Goal: Complete application form: Complete application form

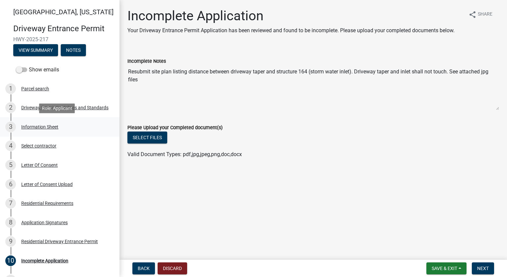
click at [51, 129] on div "3 Information Sheet" at bounding box center [57, 127] width 104 height 11
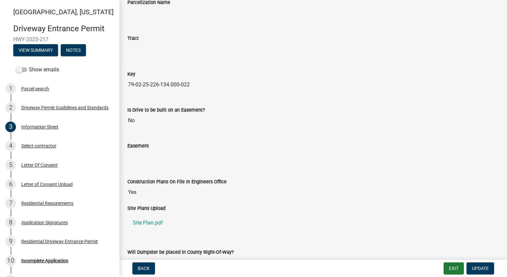
scroll to position [872, 0]
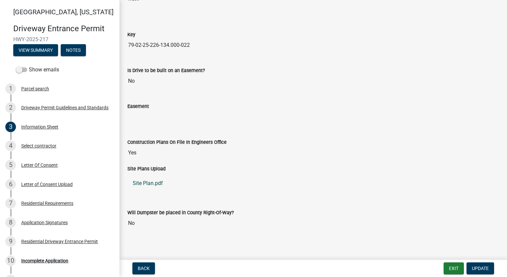
click at [155, 176] on link "Site Plan.pdf" at bounding box center [313, 183] width 372 height 16
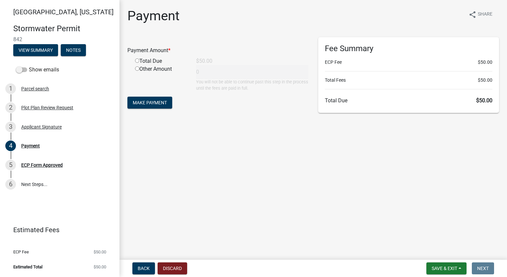
click at [137, 60] on input "radio" at bounding box center [137, 60] width 4 height 4
radio input "true"
type input "50"
click at [147, 94] on form "Payment Amount * Total Due $50.00 Other Amount 50 You will not be able to conti…" at bounding box center [217, 73] width 181 height 73
click at [145, 107] on button "Make Payment" at bounding box center [149, 103] width 45 height 12
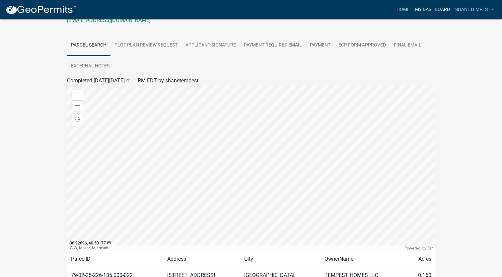
scroll to position [149, 0]
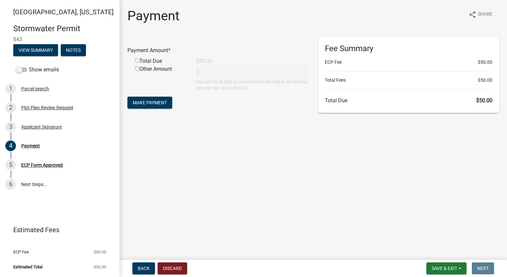
click at [138, 60] on input "radio" at bounding box center [137, 60] width 4 height 4
radio input "true"
type input "50"
click at [156, 106] on button "Make Payment" at bounding box center [149, 103] width 45 height 12
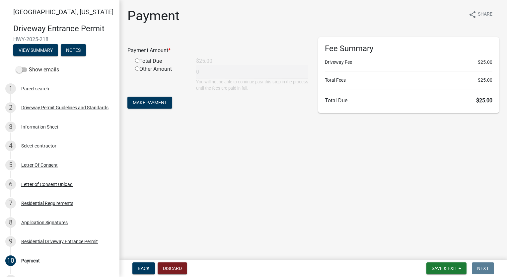
click at [138, 60] on input "radio" at bounding box center [137, 60] width 4 height 4
radio input "true"
type input "25"
click at [157, 99] on button "Make Payment" at bounding box center [149, 103] width 45 height 12
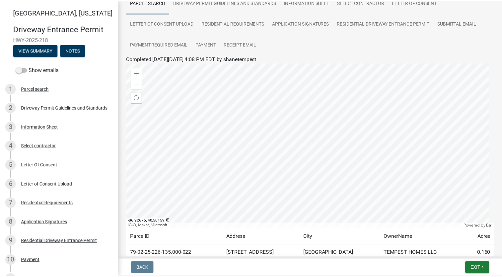
scroll to position [102, 0]
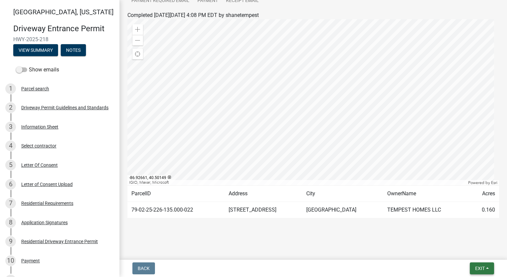
click at [480, 268] on span "Exit" at bounding box center [480, 268] width 10 height 5
click at [473, 249] on button "Save & Exit" at bounding box center [468, 251] width 53 height 16
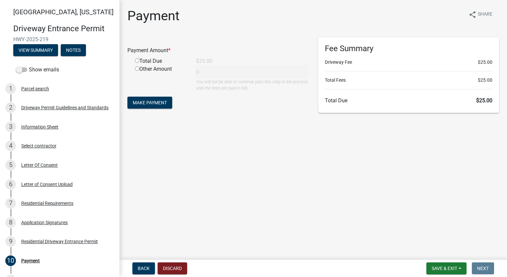
click at [138, 62] on input "radio" at bounding box center [137, 60] width 4 height 4
radio input "true"
type input "25"
click at [152, 100] on span "Make Payment" at bounding box center [150, 102] width 34 height 5
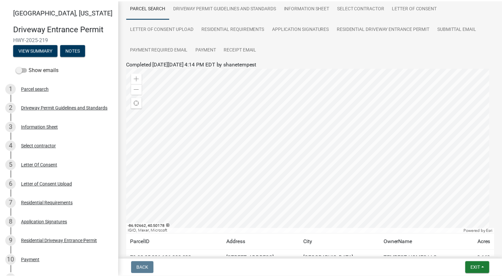
scroll to position [102, 0]
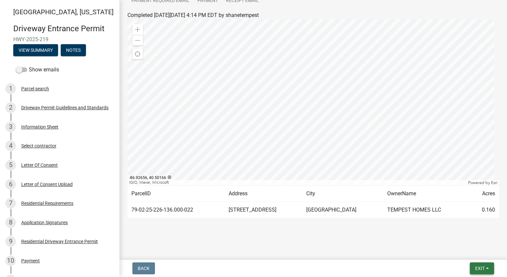
click at [482, 269] on span "Exit" at bounding box center [480, 268] width 10 height 5
click at [479, 256] on button "Save & Exit" at bounding box center [468, 251] width 53 height 16
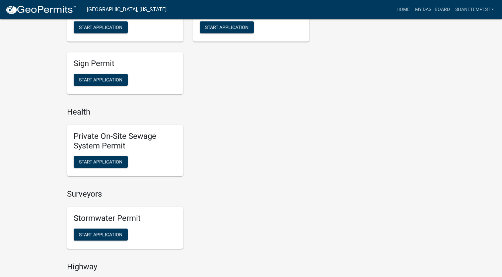
scroll to position [564, 0]
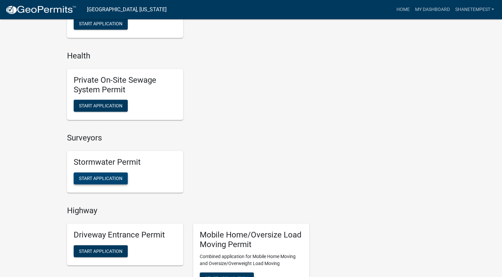
click at [113, 176] on span "Start Application" at bounding box center [100, 178] width 43 height 5
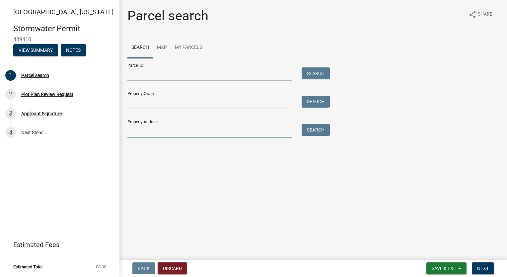
click at [157, 135] on input "Property Address:" at bounding box center [209, 131] width 164 height 14
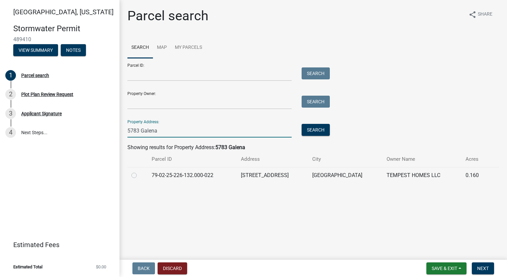
type input "5783 Galena"
click at [139, 171] on label at bounding box center [139, 171] width 0 height 0
click at [139, 175] on input "radio" at bounding box center [141, 173] width 4 height 4
radio input "true"
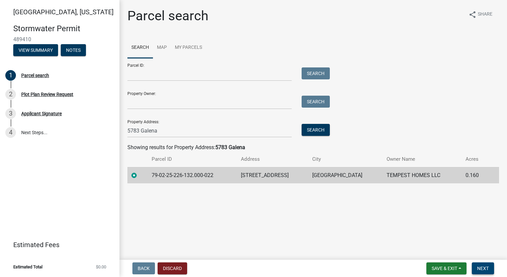
click at [488, 270] on span "Next" at bounding box center [483, 268] width 12 height 5
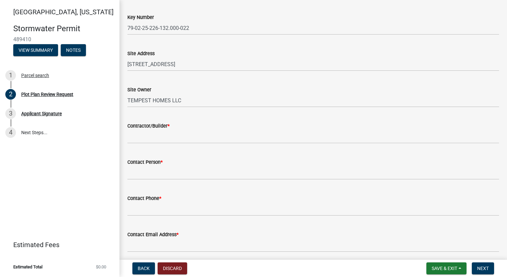
scroll to position [100, 0]
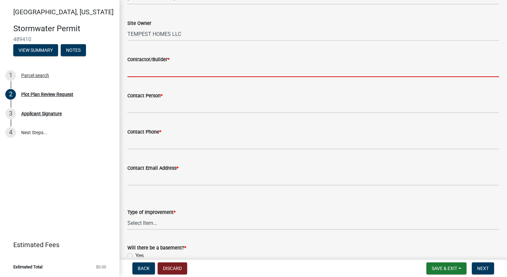
click at [146, 69] on input "Contractor/Builder *" at bounding box center [313, 70] width 372 height 14
type input "Tempest Homes"
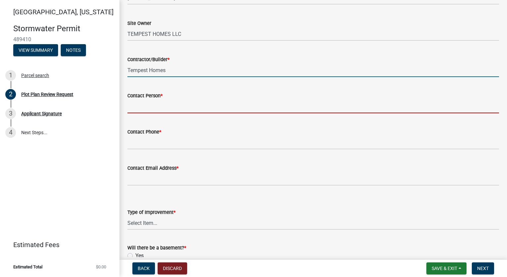
type input "[PERSON_NAME]"
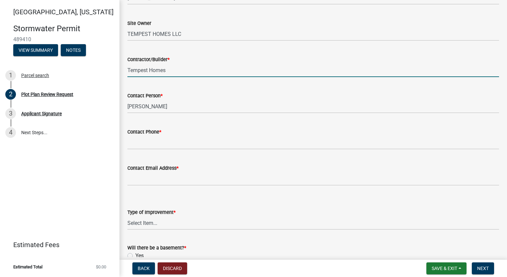
type input "7654186612"
type input "[EMAIL_ADDRESS][DOMAIN_NAME]"
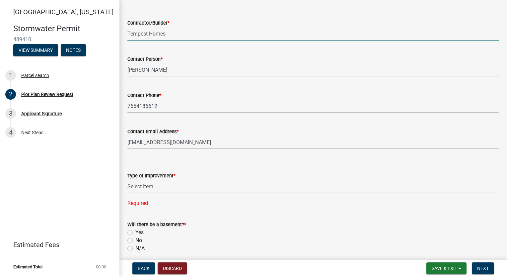
scroll to position [199, 0]
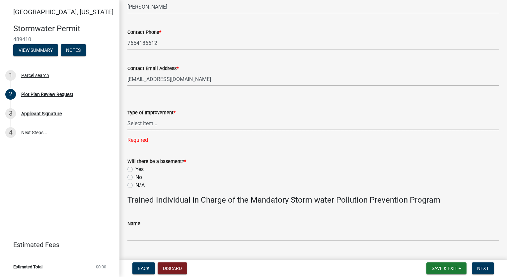
click at [140, 123] on select "Select Item... Agricultural Building Attached Garage Commercial Deck Detached G…" at bounding box center [313, 124] width 372 height 14
click at [127, 117] on select "Select Item... Agricultural Building Attached Garage Commercial Deck Detached G…" at bounding box center [313, 124] width 372 height 14
select select "b583a170-26d7-469b-a390-0aed4d149ee1"
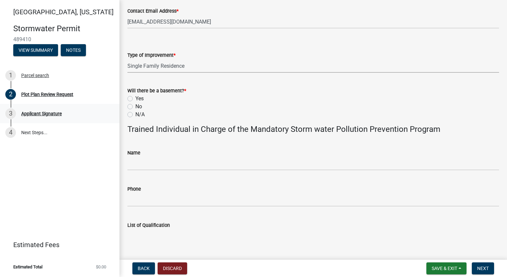
scroll to position [266, 0]
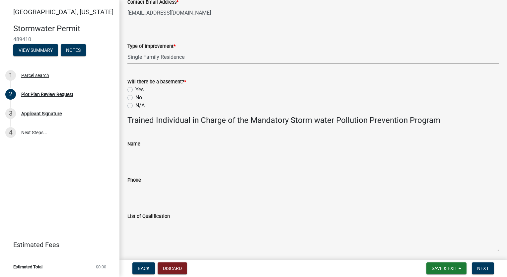
click at [135, 98] on label "No" at bounding box center [138, 98] width 7 height 8
click at [135, 98] on input "No" at bounding box center [137, 96] width 4 height 4
radio input "true"
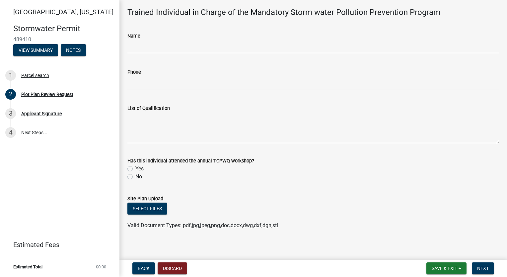
scroll to position [377, 0]
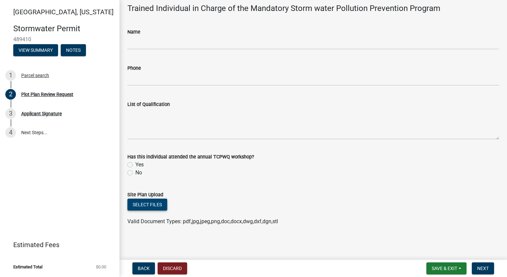
click at [150, 201] on button "Select files" at bounding box center [147, 205] width 40 height 12
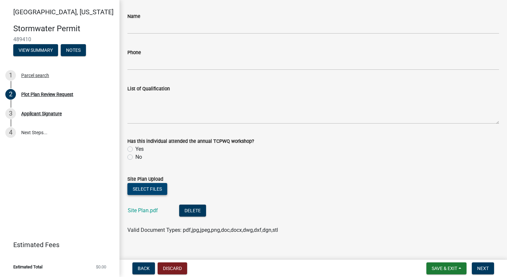
scroll to position [402, 0]
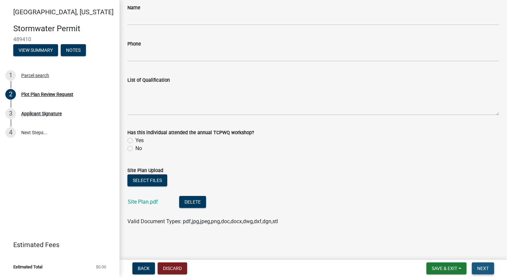
click at [479, 268] on span "Next" at bounding box center [483, 268] width 12 height 5
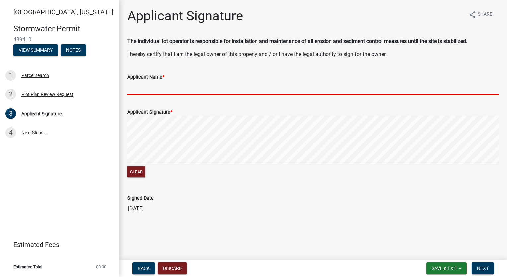
click at [155, 85] on input "Applicant Name *" at bounding box center [313, 88] width 372 height 14
type input "[PERSON_NAME]"
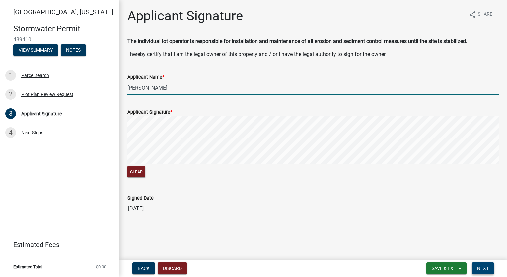
click at [488, 270] on span "Next" at bounding box center [483, 268] width 12 height 5
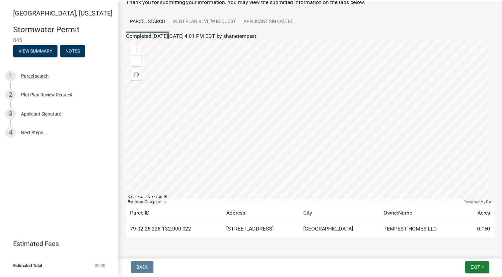
scroll to position [60, 0]
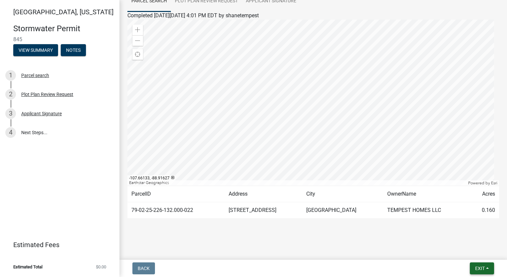
click at [481, 271] on span "Exit" at bounding box center [480, 268] width 10 height 5
click at [474, 254] on button "Save & Exit" at bounding box center [468, 251] width 53 height 16
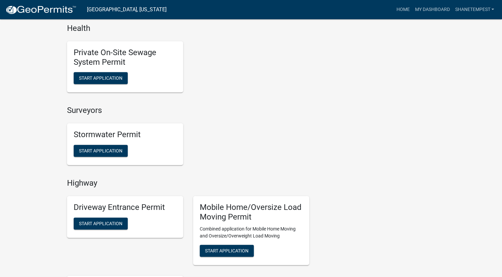
scroll to position [631, 0]
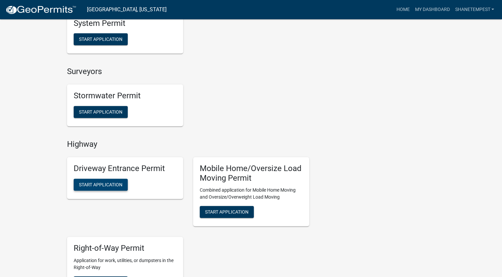
click at [120, 181] on button "Start Application" at bounding box center [101, 185] width 54 height 12
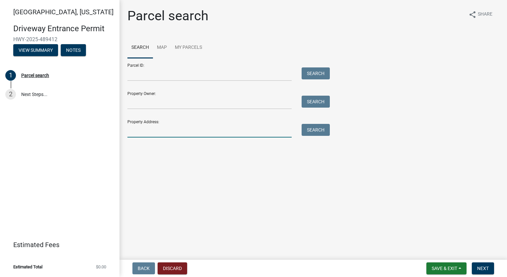
click at [145, 132] on input "Property Address:" at bounding box center [209, 131] width 164 height 14
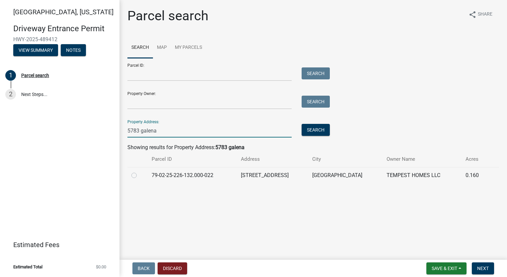
type input "5783 galena"
click at [134, 179] on div at bounding box center [137, 175] width 12 height 8
click at [139, 171] on label at bounding box center [139, 171] width 0 height 0
click at [139, 174] on input "radio" at bounding box center [141, 173] width 4 height 4
radio input "true"
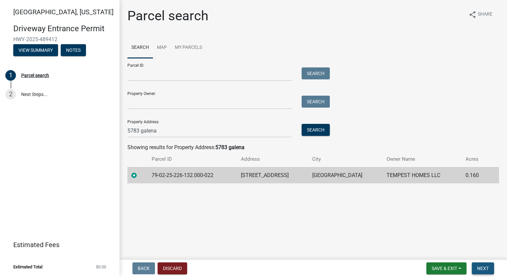
click at [484, 271] on button "Next" at bounding box center [483, 268] width 22 height 12
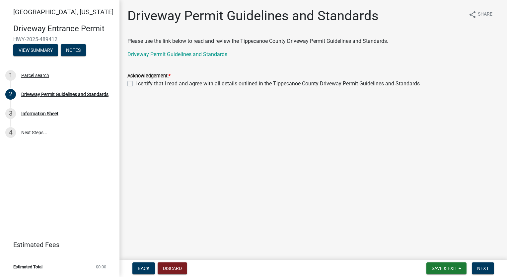
click at [135, 84] on label "I certify that I read and agree with all details outlined in the Tippecanoe Cou…" at bounding box center [277, 84] width 285 height 8
click at [135, 84] on input "I certify that I read and agree with all details outlined in the Tippecanoe Cou…" at bounding box center [137, 82] width 4 height 4
checkbox input "true"
click at [485, 267] on span "Next" at bounding box center [483, 268] width 12 height 5
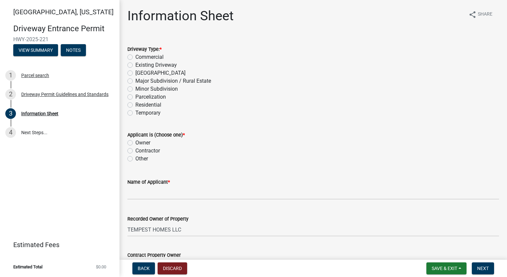
click at [135, 106] on label "Residential" at bounding box center [148, 105] width 26 height 8
click at [135, 105] on input "Residential" at bounding box center [137, 103] width 4 height 4
radio input "true"
click at [135, 143] on label "Owner" at bounding box center [142, 143] width 15 height 8
click at [135, 143] on input "Owner" at bounding box center [137, 141] width 4 height 4
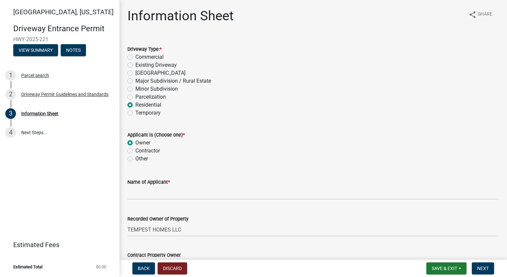
radio input "true"
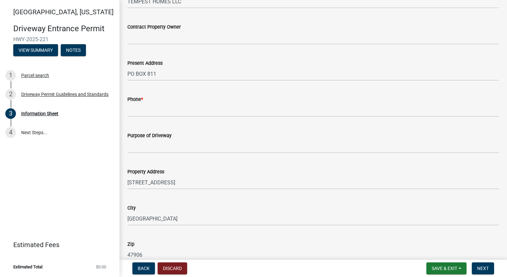
scroll to position [232, 0]
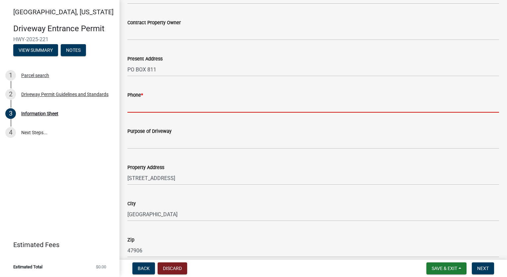
click at [210, 105] on input "Phone *" at bounding box center [313, 106] width 372 height 14
type input "7654186612"
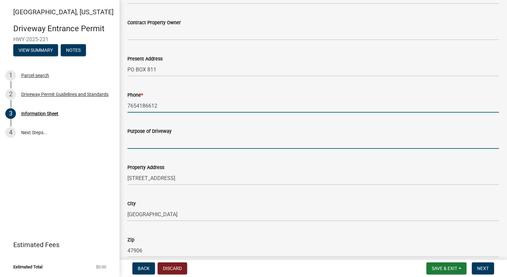
type input "Single Family Home"
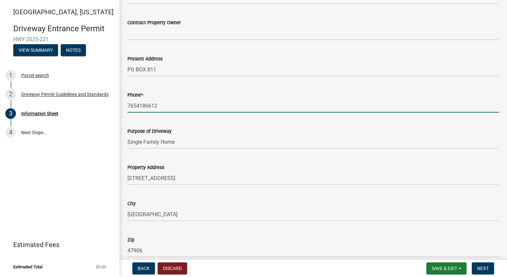
type input "29-23-3"
type input "[PERSON_NAME] at [GEOGRAPHIC_DATA]"
type input "303"
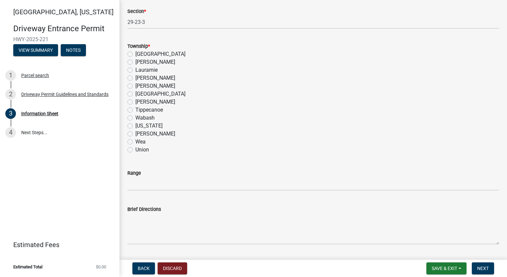
scroll to position [498, 0]
click at [135, 116] on label "Wabash" at bounding box center [144, 117] width 19 height 8
click at [135, 116] on input "Wabash" at bounding box center [137, 115] width 4 height 4
radio input "true"
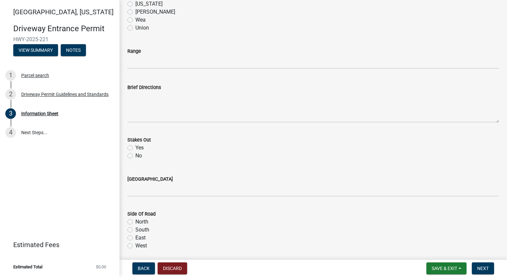
scroll to position [631, 0]
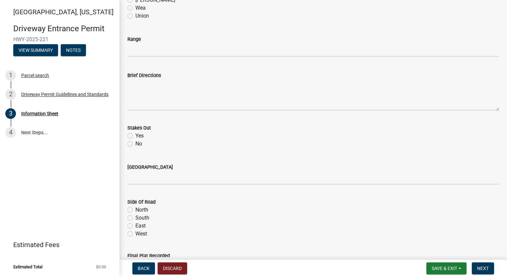
click at [135, 136] on label "Yes" at bounding box center [139, 136] width 8 height 8
click at [135, 136] on input "Yes" at bounding box center [137, 134] width 4 height 4
radio input "true"
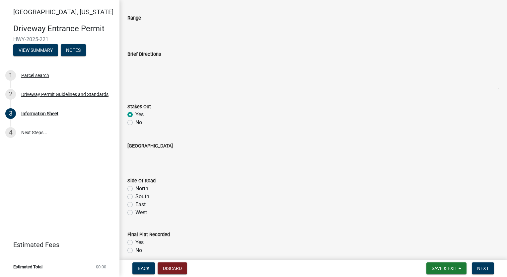
scroll to position [664, 0]
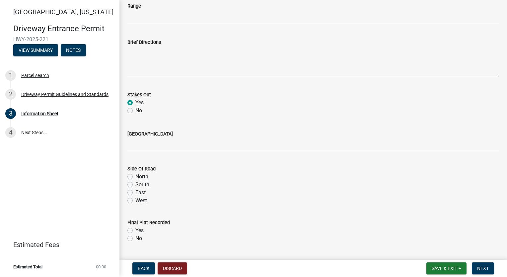
click at [135, 191] on label "East" at bounding box center [140, 193] width 10 height 8
click at [135, 191] on input "East" at bounding box center [137, 191] width 4 height 4
radio input "true"
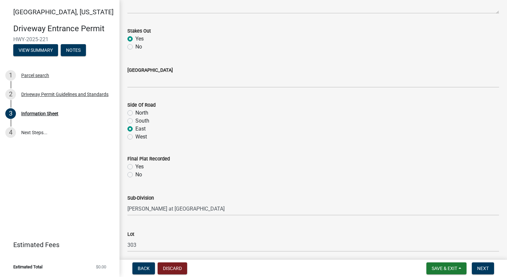
scroll to position [730, 0]
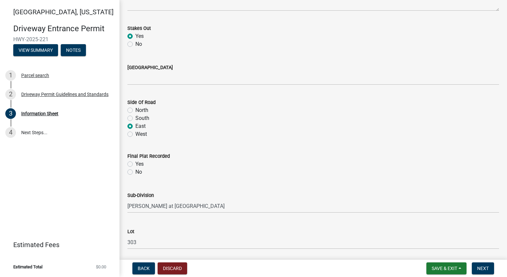
click at [135, 164] on label "Yes" at bounding box center [139, 164] width 8 height 8
click at [135, 164] on input "Yes" at bounding box center [137, 162] width 4 height 4
radio input "true"
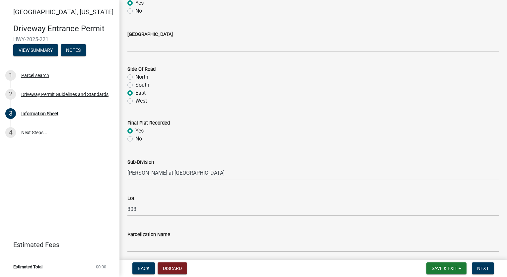
scroll to position [797, 0]
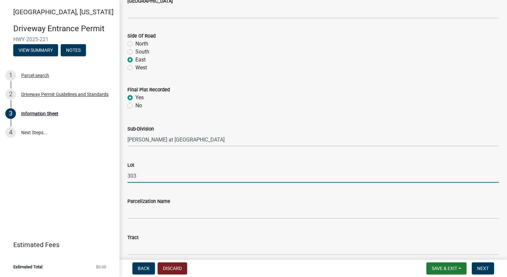
drag, startPoint x: 151, startPoint y: 178, endPoint x: 73, endPoint y: 176, distance: 77.7
click at [76, 178] on div "Tippecanoe County, Indiana Driveway Entrance Permit HWY-2025-221 View Summary N…" at bounding box center [253, 138] width 507 height 277
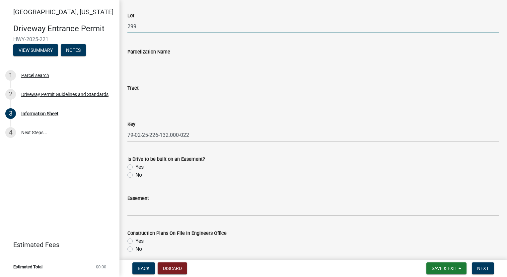
scroll to position [963, 0]
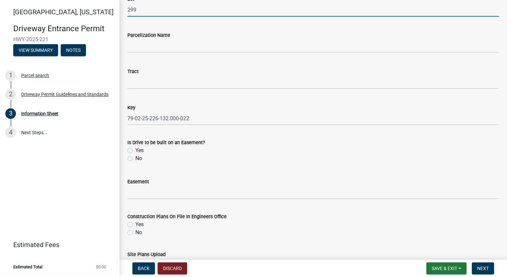
type input "299"
click at [135, 157] on label "No" at bounding box center [138, 158] width 7 height 8
click at [135, 157] on input "No" at bounding box center [137, 156] width 4 height 4
radio input "true"
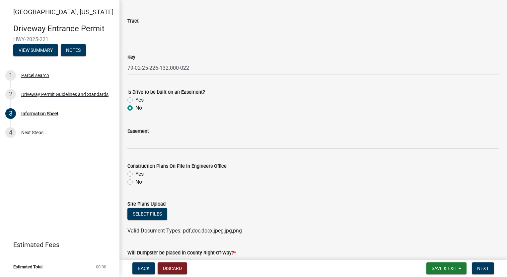
scroll to position [1029, 0]
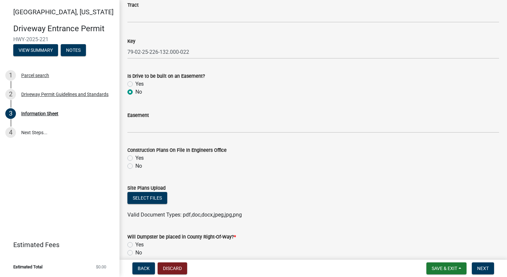
click at [135, 157] on label "Yes" at bounding box center [139, 158] width 8 height 8
click at [135, 157] on input "Yes" at bounding box center [137, 156] width 4 height 4
radio input "true"
click at [160, 198] on button "Select files" at bounding box center [147, 198] width 40 height 12
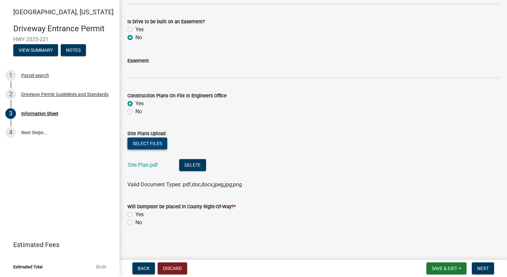
scroll to position [1085, 0]
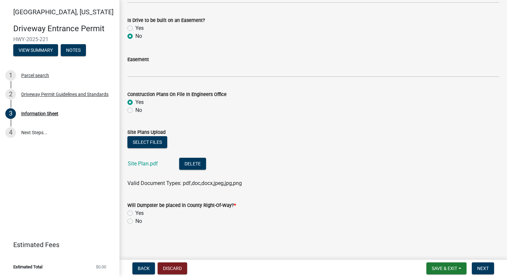
click at [135, 221] on label "No" at bounding box center [138, 221] width 7 height 8
click at [135, 221] on input "No" at bounding box center [137, 219] width 4 height 4
radio input "true"
click at [488, 268] on span "Next" at bounding box center [483, 268] width 12 height 5
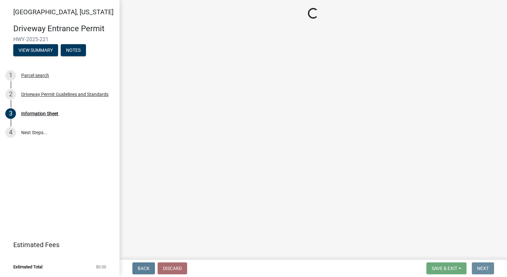
scroll to position [0, 0]
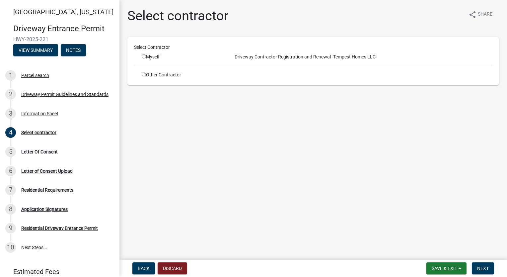
click at [143, 56] on input "radio" at bounding box center [144, 56] width 4 height 4
radio input "true"
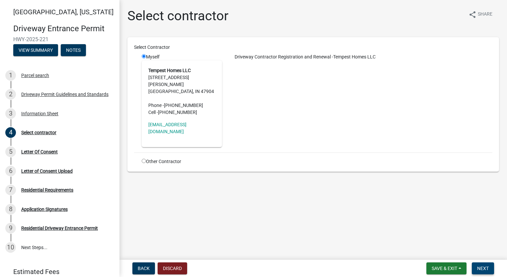
click at [490, 267] on button "Next" at bounding box center [483, 268] width 22 height 12
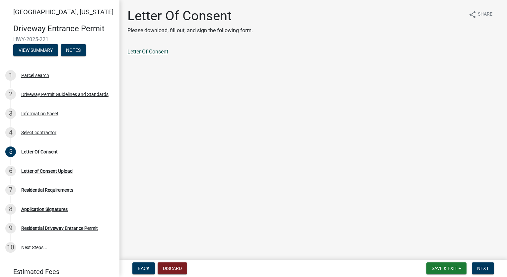
click at [139, 54] on link "Letter Of Consent" at bounding box center [147, 51] width 41 height 6
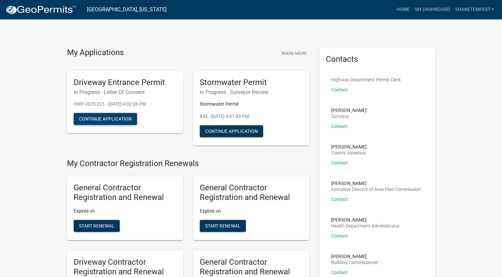
click at [115, 116] on button "Continue Application" at bounding box center [105, 119] width 63 height 12
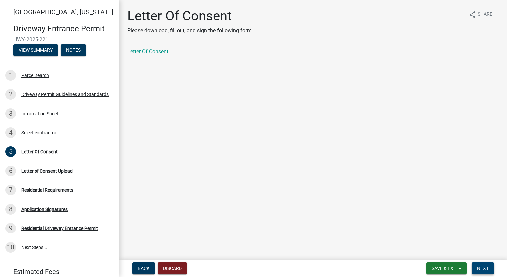
click at [479, 266] on span "Next" at bounding box center [483, 268] width 12 height 5
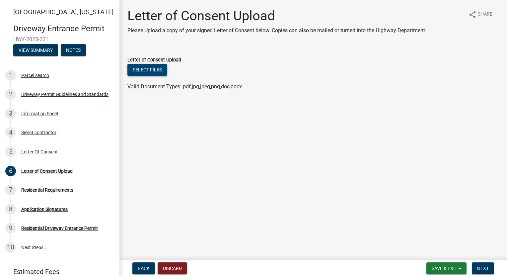
click at [140, 67] on button "Select files" at bounding box center [147, 70] width 40 height 12
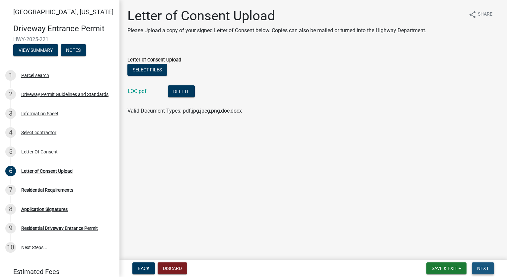
click at [485, 271] on button "Next" at bounding box center [483, 268] width 22 height 12
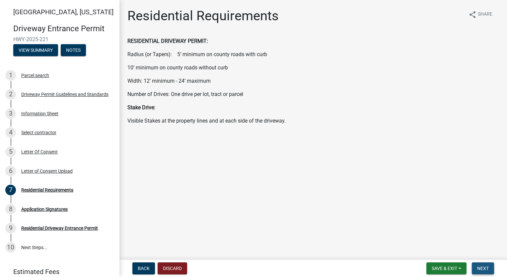
click at [486, 266] on span "Next" at bounding box center [483, 268] width 12 height 5
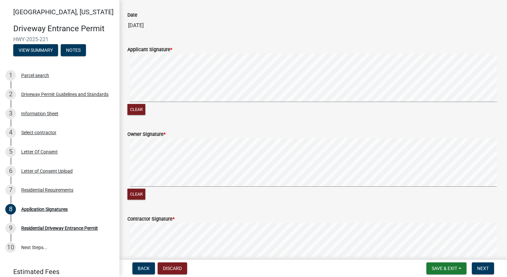
scroll to position [398, 0]
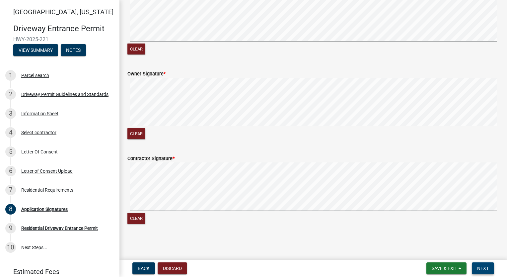
click at [484, 269] on span "Next" at bounding box center [483, 268] width 12 height 5
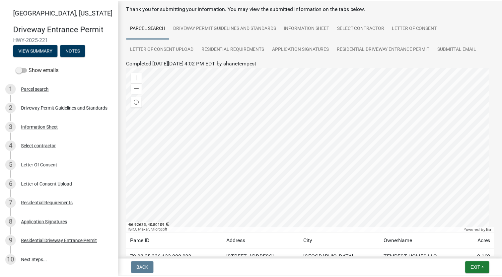
scroll to position [81, 0]
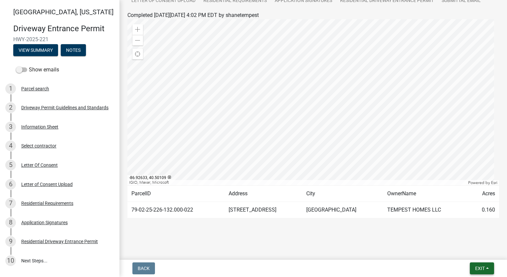
click at [478, 269] on span "Exit" at bounding box center [480, 268] width 10 height 5
click at [477, 250] on button "Save & Exit" at bounding box center [468, 251] width 53 height 16
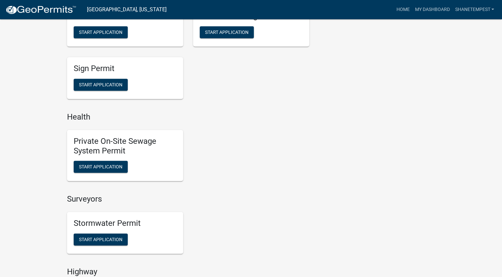
scroll to position [564, 0]
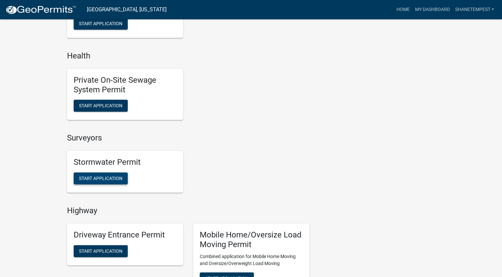
click at [97, 176] on span "Start Application" at bounding box center [100, 178] width 43 height 5
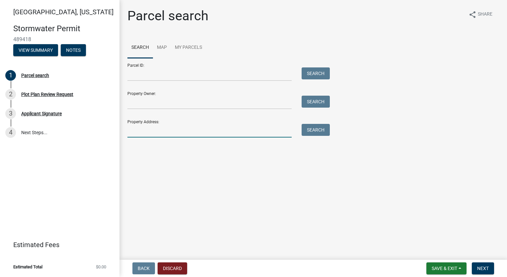
click at [172, 133] on input "Property Address:" at bounding box center [209, 131] width 164 height 14
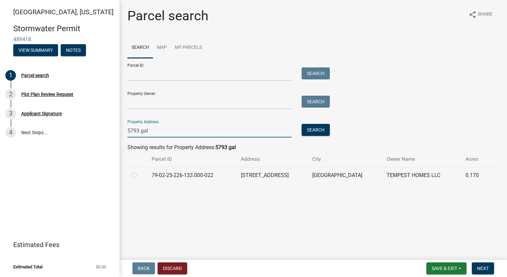
type input "5793 gal"
click at [139, 171] on label at bounding box center [139, 171] width 0 height 0
click at [139, 176] on input "radio" at bounding box center [141, 173] width 4 height 4
radio input "true"
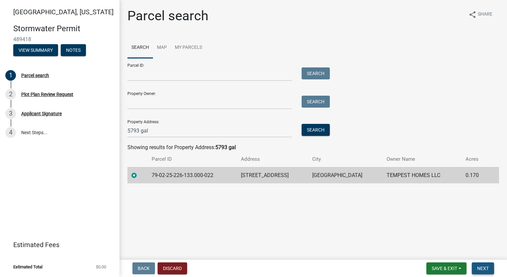
click at [482, 265] on button "Next" at bounding box center [483, 268] width 22 height 12
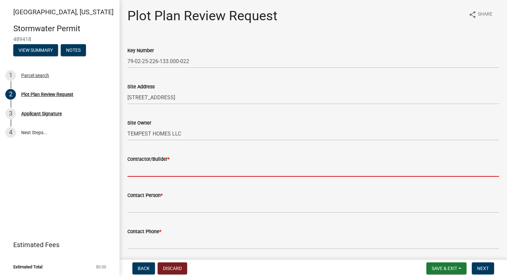
click at [147, 167] on input "Contractor/Builder *" at bounding box center [313, 170] width 372 height 14
type input "Tempest Homes"
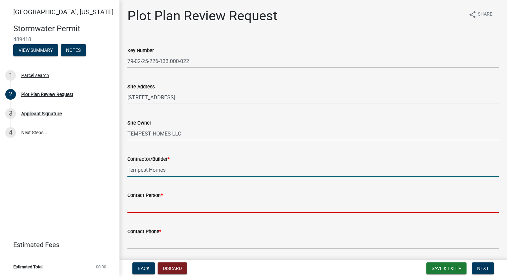
type input "[PERSON_NAME]"
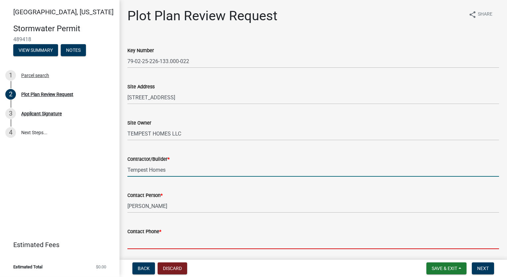
type input "7654186612"
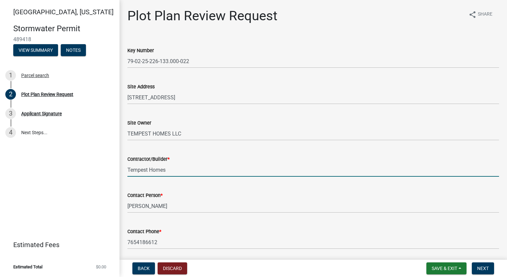
type input "[EMAIL_ADDRESS][DOMAIN_NAME]"
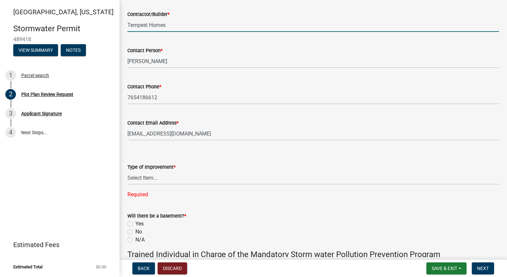
scroll to position [199, 0]
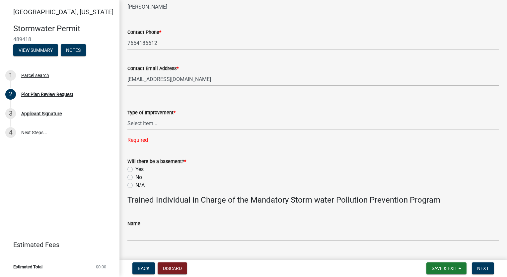
click at [155, 122] on select "Select Item... Agricultural Building Attached Garage Commercial Deck Detached G…" at bounding box center [313, 124] width 372 height 14
click at [127, 117] on select "Select Item... Agricultural Building Attached Garage Commercial Deck Detached G…" at bounding box center [313, 124] width 372 height 14
select select "b583a170-26d7-469b-a390-0aed4d149ee1"
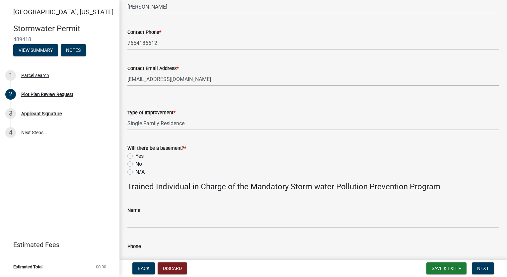
scroll to position [299, 0]
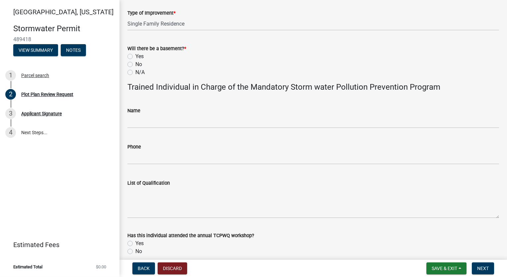
click at [130, 61] on div "No" at bounding box center [313, 64] width 372 height 8
click at [135, 65] on label "No" at bounding box center [138, 64] width 7 height 8
click at [135, 65] on input "No" at bounding box center [137, 62] width 4 height 4
radio input "true"
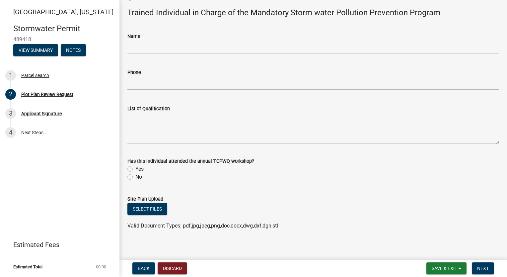
scroll to position [377, 0]
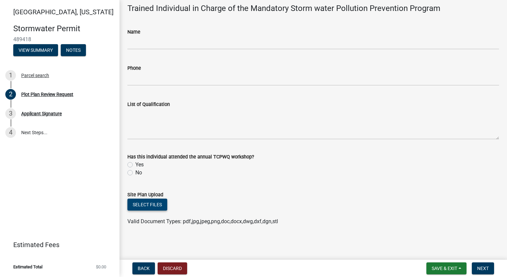
click at [160, 205] on button "Select files" at bounding box center [147, 205] width 40 height 12
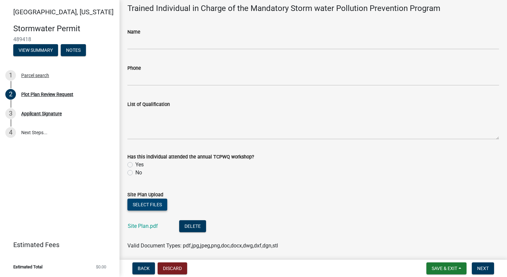
scroll to position [402, 0]
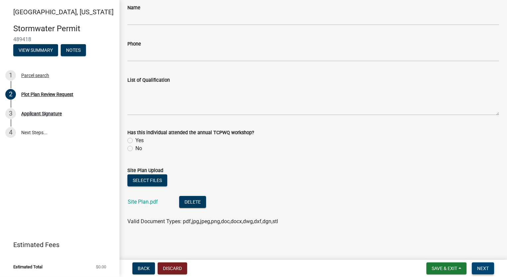
click at [485, 268] on span "Next" at bounding box center [483, 268] width 12 height 5
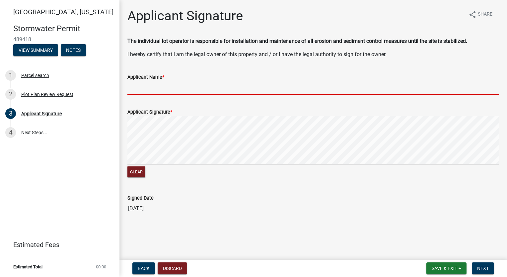
click at [162, 89] on input "Applicant Name *" at bounding box center [313, 88] width 372 height 14
type input "[PERSON_NAME]"
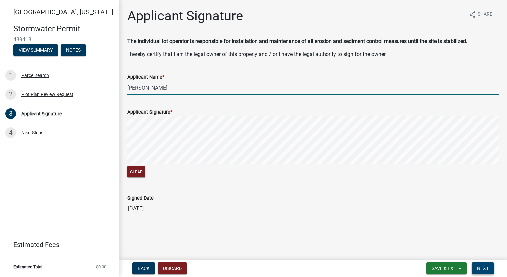
click at [484, 268] on span "Next" at bounding box center [483, 268] width 12 height 5
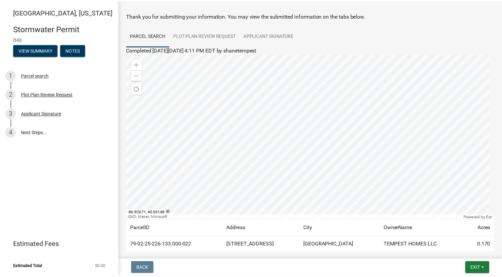
scroll to position [60, 0]
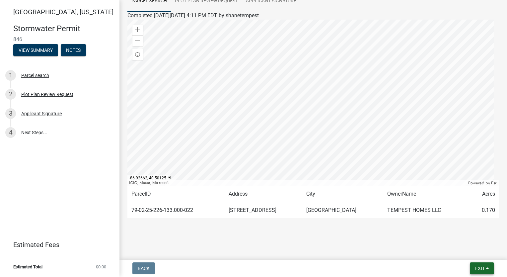
click at [483, 267] on span "Exit" at bounding box center [480, 268] width 10 height 5
click at [473, 254] on button "Save & Exit" at bounding box center [468, 251] width 53 height 16
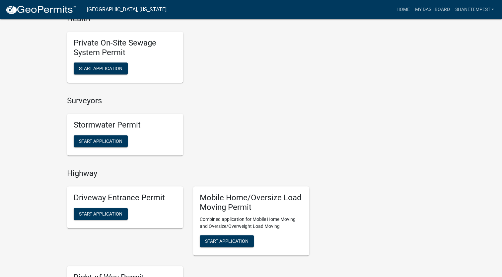
scroll to position [631, 0]
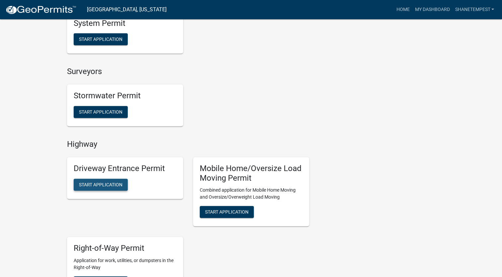
click at [117, 187] on span "Start Application" at bounding box center [100, 184] width 43 height 5
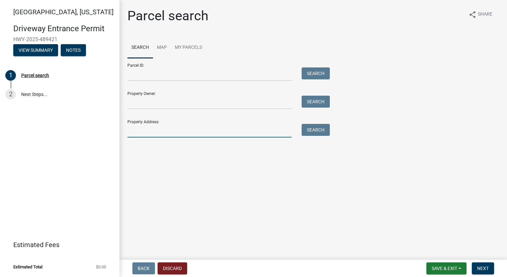
click at [169, 135] on input "Property Address:" at bounding box center [209, 131] width 164 height 14
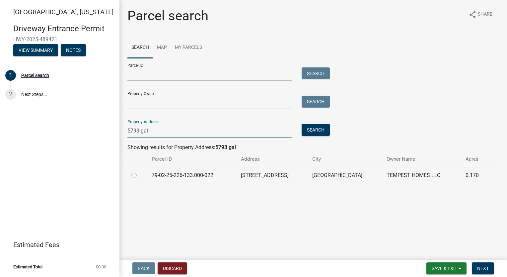
type input "5793 gal"
click at [139, 171] on label at bounding box center [139, 171] width 0 height 0
click at [139, 172] on input "radio" at bounding box center [141, 173] width 4 height 4
radio input "true"
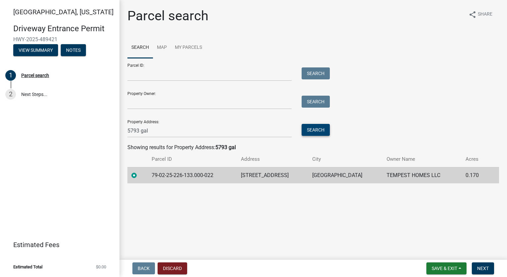
click at [315, 129] on button "Search" at bounding box center [316, 130] width 28 height 12
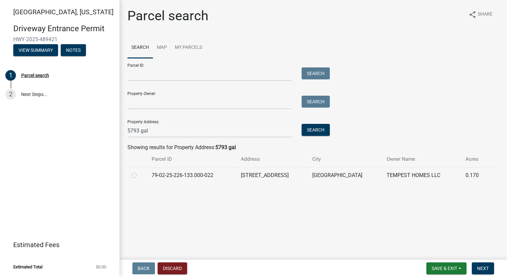
drag, startPoint x: 135, startPoint y: 174, endPoint x: 161, endPoint y: 182, distance: 27.7
click at [139, 171] on label at bounding box center [139, 171] width 0 height 0
click at [139, 174] on input "radio" at bounding box center [141, 173] width 4 height 4
radio input "true"
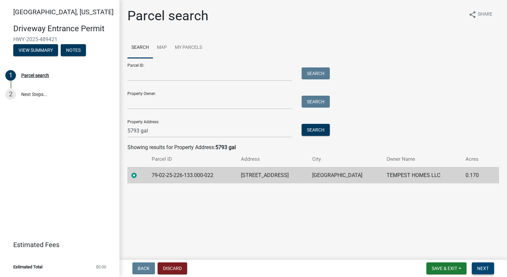
click at [485, 266] on span "Next" at bounding box center [483, 268] width 12 height 5
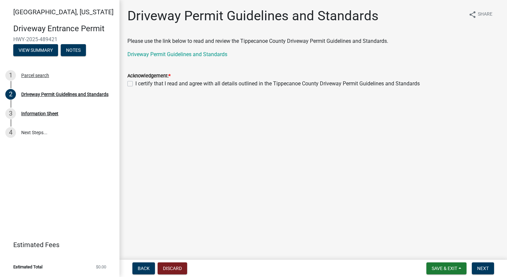
click at [135, 83] on label "I certify that I read and agree with all details outlined in the Tippecanoe Cou…" at bounding box center [277, 84] width 285 height 8
click at [135, 83] on input "I certify that I read and agree with all details outlined in the Tippecanoe Cou…" at bounding box center [137, 82] width 4 height 4
checkbox input "true"
click at [479, 268] on span "Next" at bounding box center [483, 268] width 12 height 5
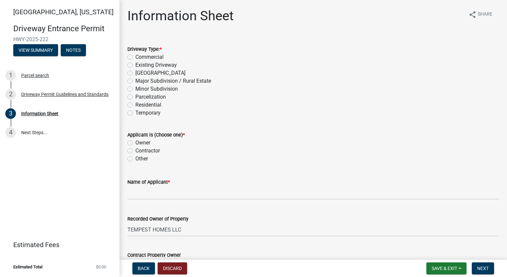
click at [135, 103] on label "Residential" at bounding box center [148, 105] width 26 height 8
click at [135, 103] on input "Residential" at bounding box center [137, 103] width 4 height 4
radio input "true"
click at [135, 142] on label "Owner" at bounding box center [142, 143] width 15 height 8
click at [135, 142] on input "Owner" at bounding box center [137, 141] width 4 height 4
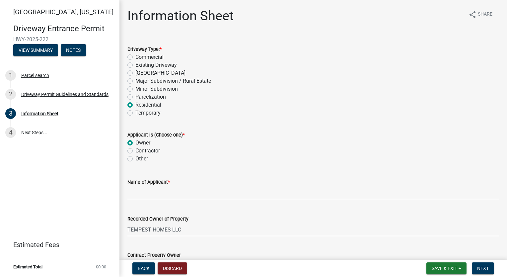
radio input "true"
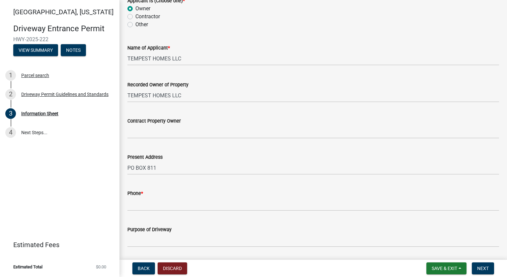
scroll to position [199, 0]
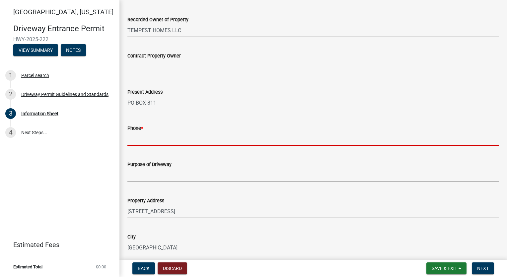
click at [169, 135] on input "Phone *" at bounding box center [313, 139] width 372 height 14
type input "7654186612"
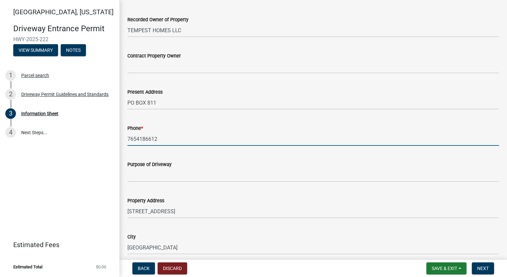
type input "Single Family Home"
type input "29-23-3"
type input "[PERSON_NAME] at [GEOGRAPHIC_DATA]"
type input "299"
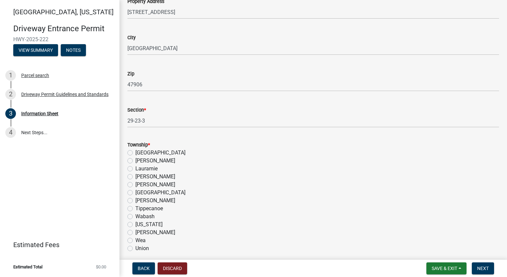
scroll to position [465, 0]
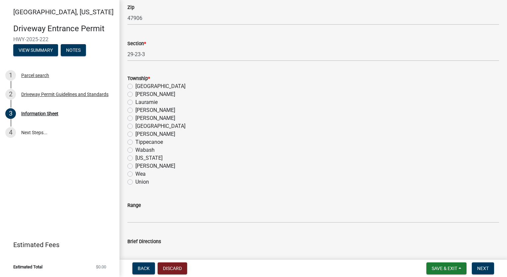
click at [135, 151] on label "Wabash" at bounding box center [144, 150] width 19 height 8
click at [135, 150] on input "Wabash" at bounding box center [137, 148] width 4 height 4
radio input "true"
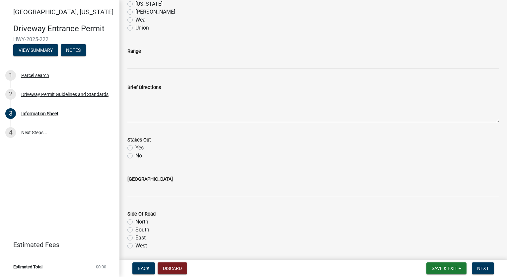
scroll to position [631, 0]
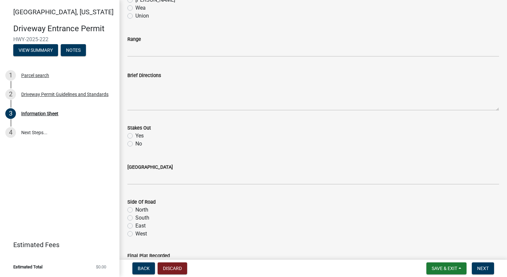
click at [135, 135] on label "Yes" at bounding box center [139, 136] width 8 height 8
click at [135, 135] on input "Yes" at bounding box center [137, 134] width 4 height 4
radio input "true"
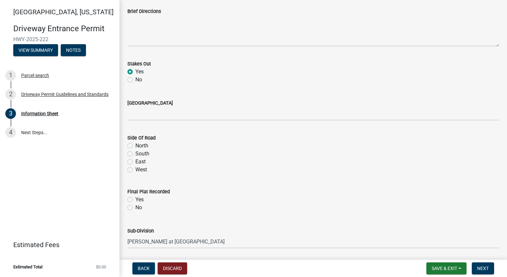
scroll to position [697, 0]
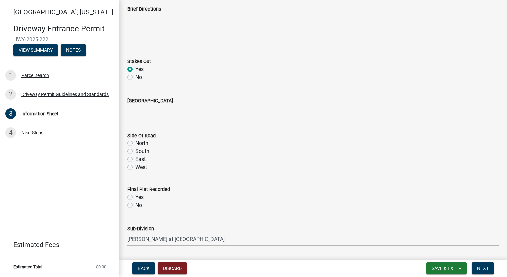
click at [135, 159] on label "East" at bounding box center [140, 159] width 10 height 8
click at [135, 159] on input "East" at bounding box center [137, 157] width 4 height 4
radio input "true"
click at [135, 197] on label "Yes" at bounding box center [139, 197] width 8 height 8
click at [135, 197] on input "Yes" at bounding box center [137, 195] width 4 height 4
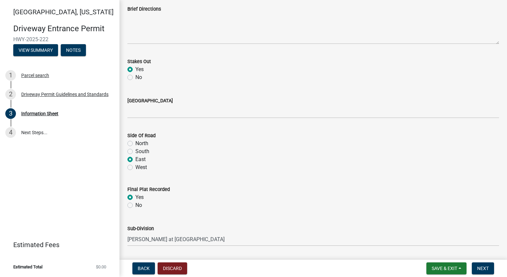
radio input "true"
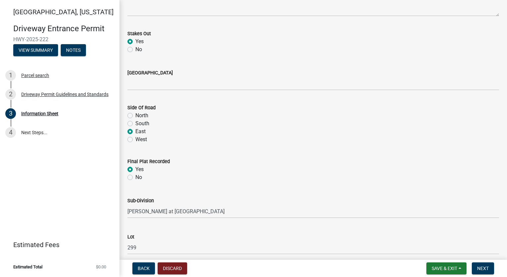
scroll to position [764, 0]
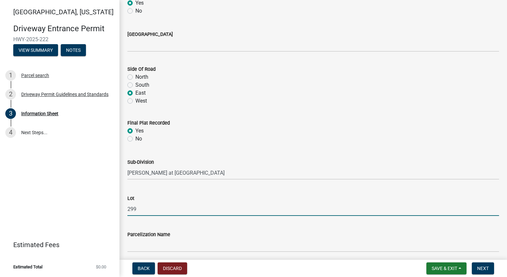
drag, startPoint x: 176, startPoint y: 205, endPoint x: 87, endPoint y: 208, distance: 88.7
click at [87, 208] on div "[GEOGRAPHIC_DATA][US_STATE] Entrance Permit HWY-2025-222 View Summary Notes 1 P…" at bounding box center [253, 138] width 507 height 277
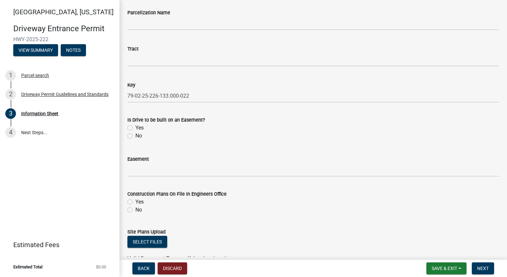
scroll to position [996, 0]
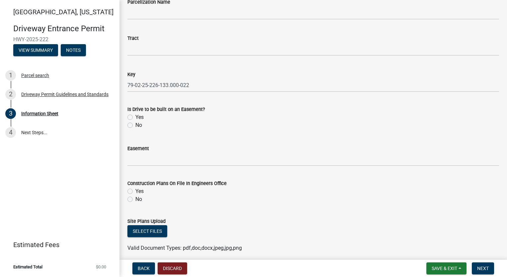
type input "300"
click at [135, 124] on label "No" at bounding box center [138, 125] width 7 height 8
click at [135, 124] on input "No" at bounding box center [137, 123] width 4 height 4
radio input "true"
click at [135, 190] on label "Yes" at bounding box center [139, 191] width 8 height 8
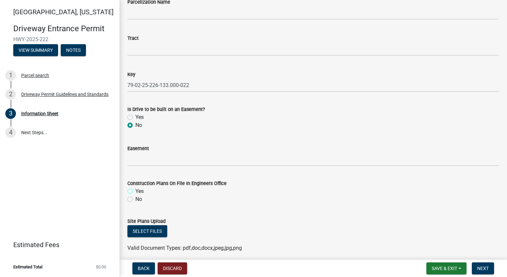
click at [135, 190] on input "Yes" at bounding box center [137, 189] width 4 height 4
radio input "true"
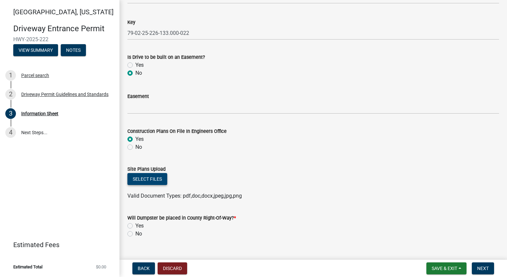
scroll to position [1060, 0]
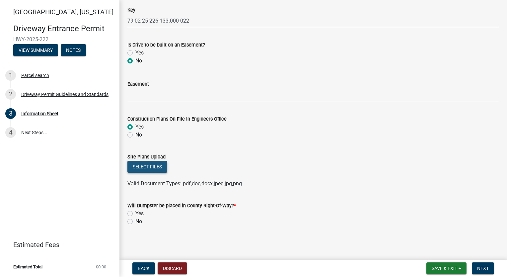
click at [145, 167] on button "Select files" at bounding box center [147, 167] width 40 height 12
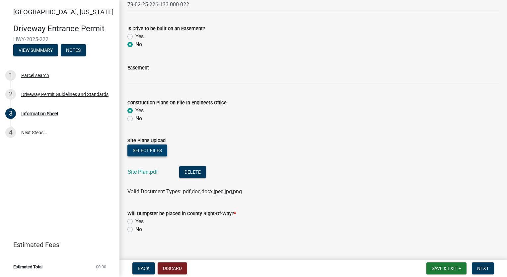
scroll to position [1085, 0]
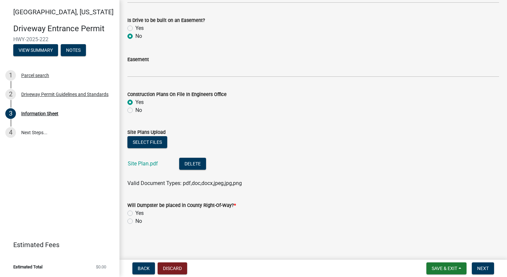
click at [135, 222] on label "No" at bounding box center [138, 221] width 7 height 8
click at [135, 221] on input "No" at bounding box center [137, 219] width 4 height 4
radio input "true"
click at [487, 269] on span "Next" at bounding box center [483, 268] width 12 height 5
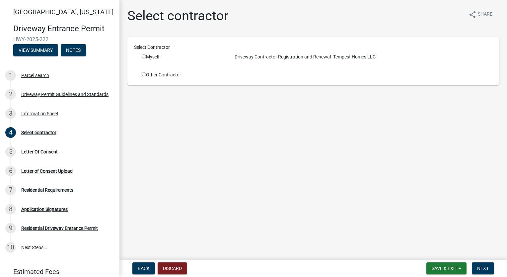
click at [144, 58] on input "radio" at bounding box center [144, 56] width 4 height 4
radio input "true"
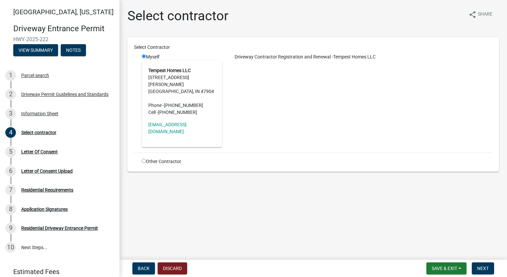
click at [250, 121] on div "Driveway Contractor Registration and Renewal - Tempest Homes LLC" at bounding box center [362, 100] width 271 height 94
click at [187, 82] on address "Tempest Homes LLC [STREET_ADDRESS][PERSON_NAME] Phone - [PHONE_NUMBER] Cell - […" at bounding box center [181, 91] width 67 height 49
click at [486, 266] on span "Next" at bounding box center [483, 268] width 12 height 5
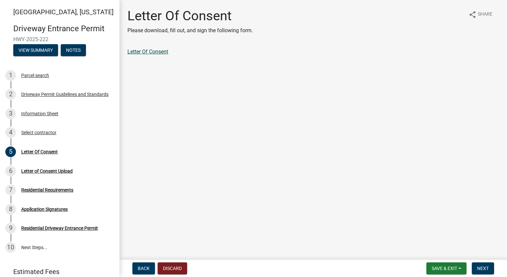
click at [138, 52] on link "Letter Of Consent" at bounding box center [147, 51] width 41 height 6
click at [483, 271] on span "Next" at bounding box center [483, 268] width 12 height 5
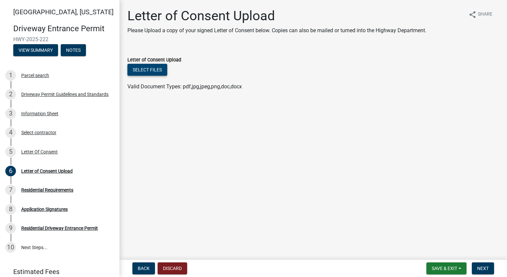
click at [158, 70] on button "Select files" at bounding box center [147, 70] width 40 height 12
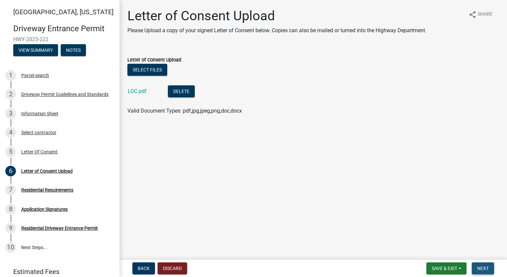
click at [484, 263] on button "Next" at bounding box center [483, 268] width 22 height 12
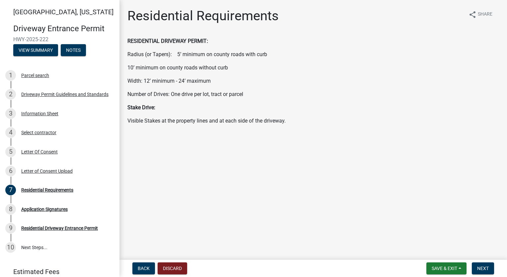
click at [480, 262] on nav "Back Discard Save & Exit Save Save & Exit Next" at bounding box center [314, 268] width 388 height 17
click at [482, 269] on span "Next" at bounding box center [483, 268] width 12 height 5
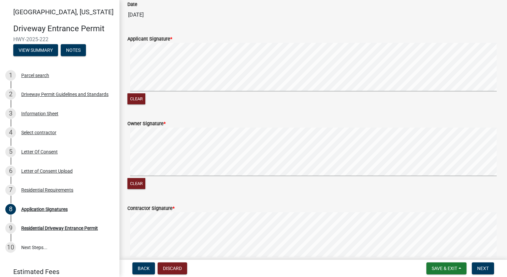
scroll to position [398, 0]
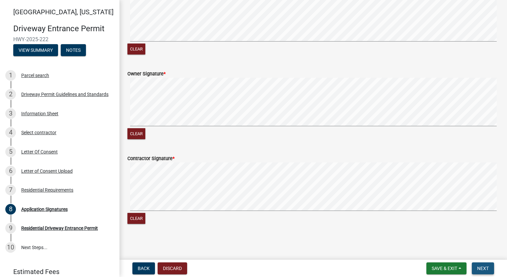
click at [478, 268] on span "Next" at bounding box center [483, 268] width 12 height 5
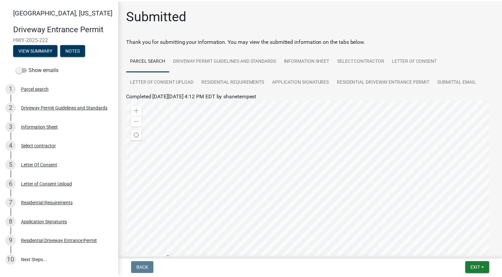
scroll to position [81, 0]
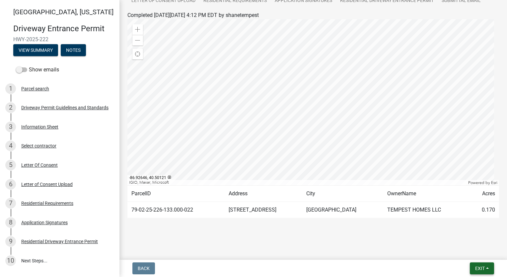
click at [490, 271] on button "Exit" at bounding box center [482, 268] width 24 height 12
click at [483, 253] on button "Save & Exit" at bounding box center [468, 251] width 53 height 16
